Goal: Transaction & Acquisition: Download file/media

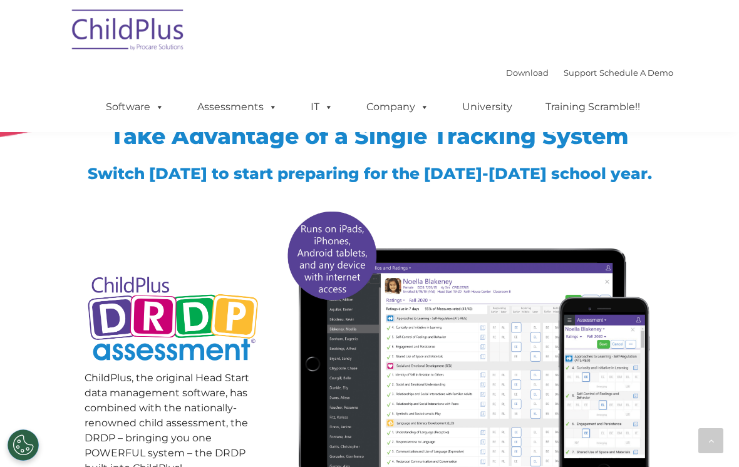
scroll to position [998, 0]
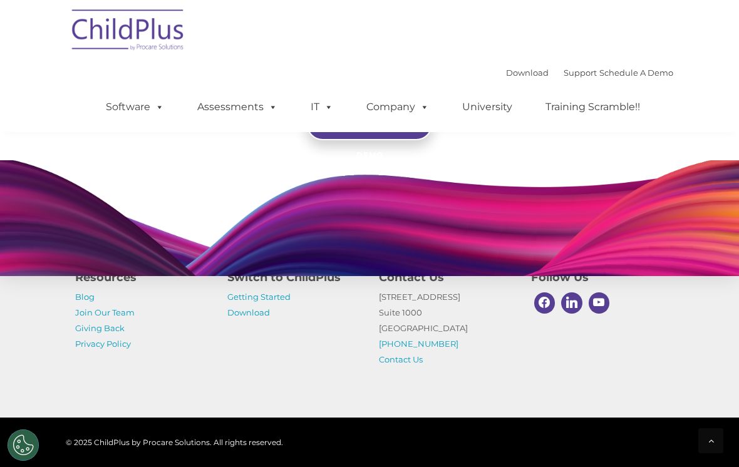
click at [123, 28] on img at bounding box center [128, 32] width 125 height 63
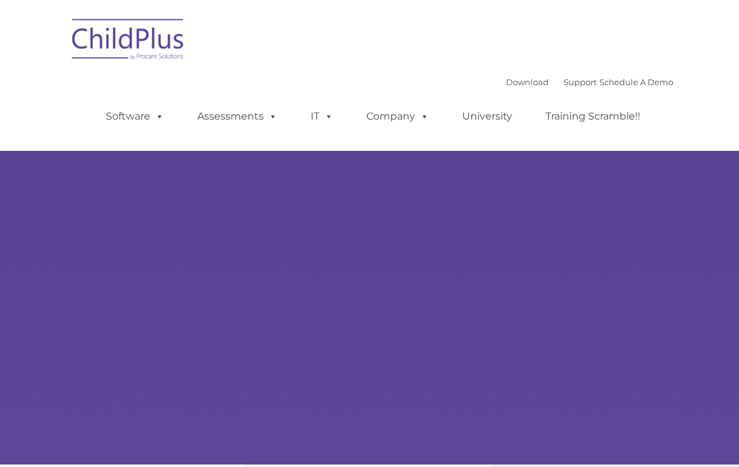
type input ""
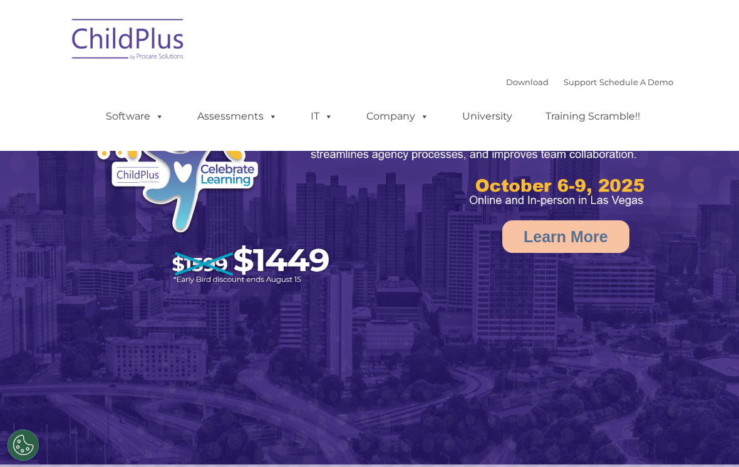
select select "MEDIUM"
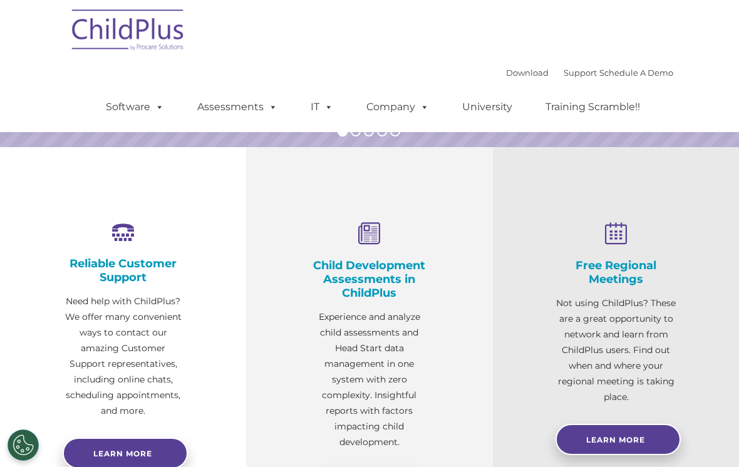
scroll to position [341, 0]
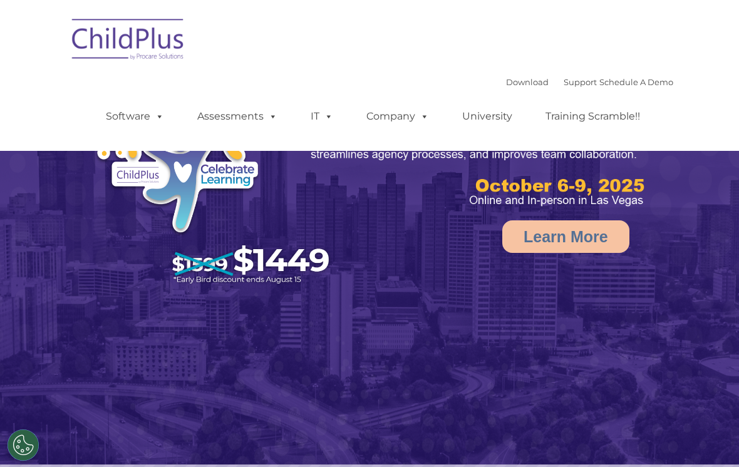
select select "MEDIUM"
click at [408, 124] on link "Company" at bounding box center [398, 116] width 88 height 25
click at [447, 316] on img at bounding box center [369, 232] width 739 height 465
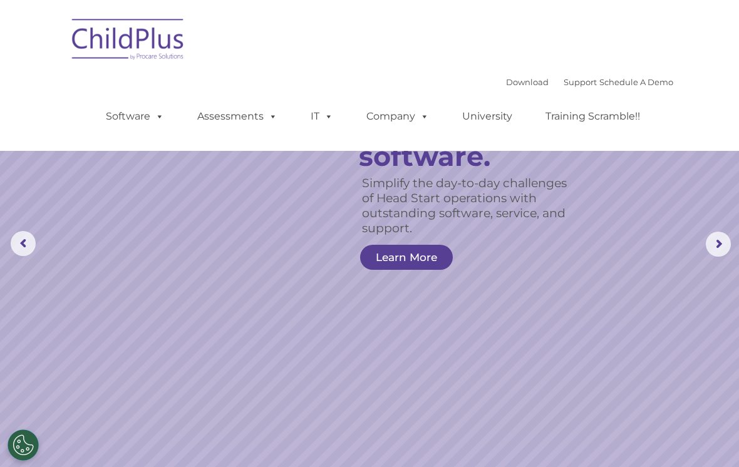
click at [506, 78] on link "Download" at bounding box center [527, 82] width 43 height 10
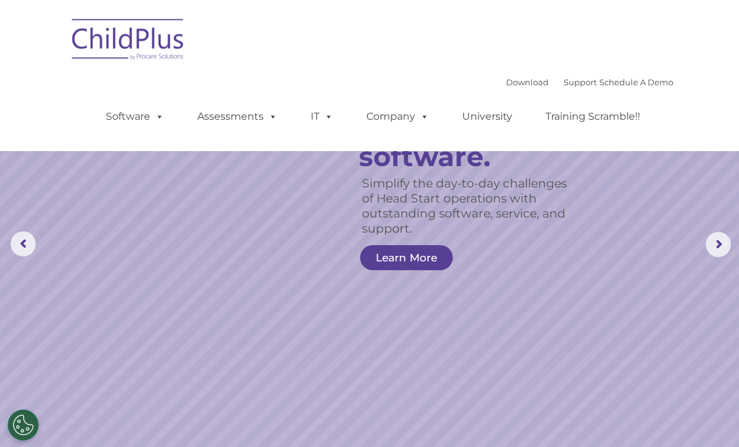
click at [507, 80] on link "Download" at bounding box center [527, 82] width 43 height 10
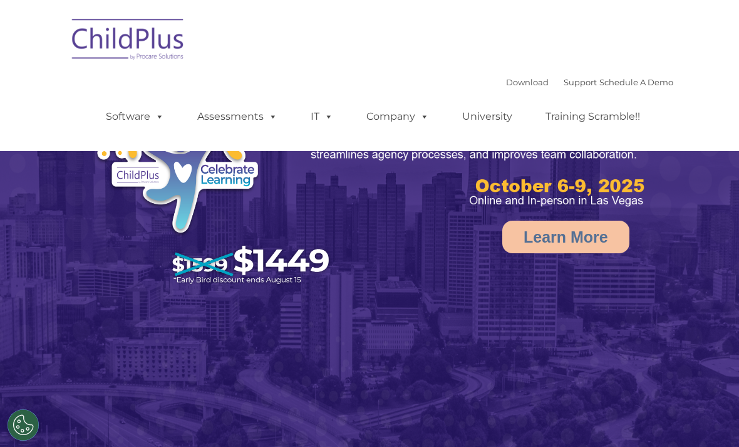
select select "MEDIUM"
